Goal: Task Accomplishment & Management: Understand process/instructions

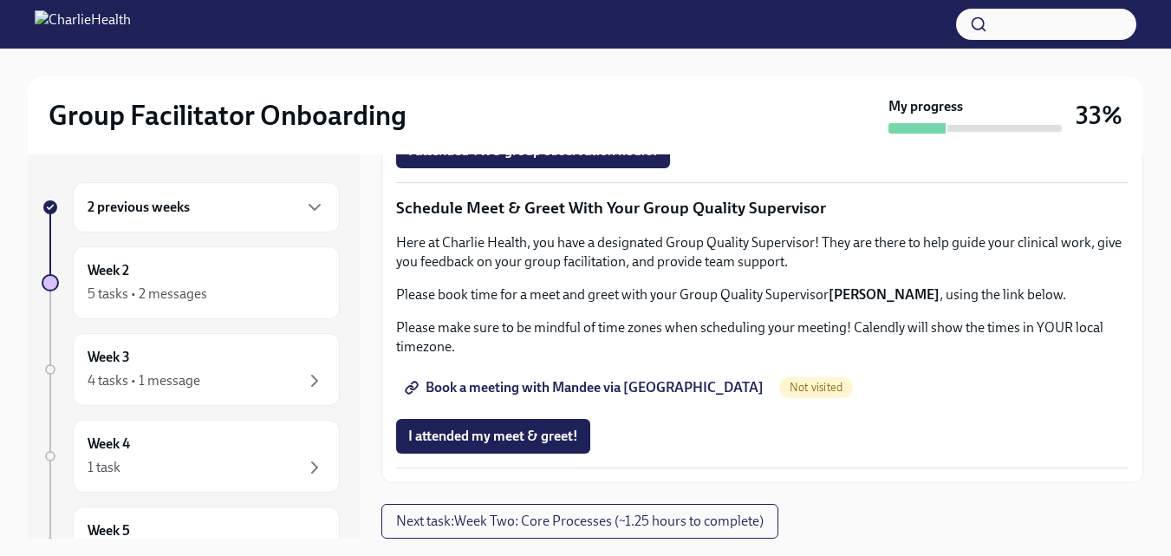
scroll to position [1412, 0]
click at [550, 62] on span "Group Observation Instructions" at bounding box center [512, 53] width 208 height 17
click at [654, 111] on span "Complete this form to schedule your observations" at bounding box center [566, 102] width 316 height 17
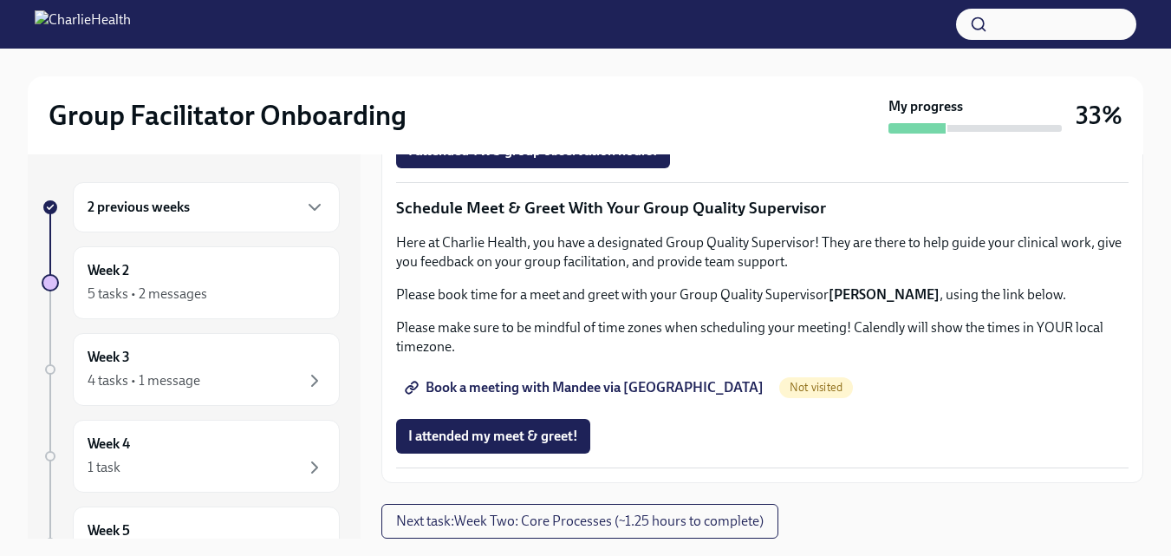
click at [487, 111] on span "Complete this form to schedule your observations" at bounding box center [566, 102] width 316 height 17
click at [657, 387] on span "Book a meeting with Mandee via [GEOGRAPHIC_DATA]" at bounding box center [585, 387] width 355 height 17
click at [656, 514] on span "Next task : Week Two: Core Processes (~1.25 hours to complete)" at bounding box center [580, 520] width 368 height 17
